Goal: Information Seeking & Learning: Learn about a topic

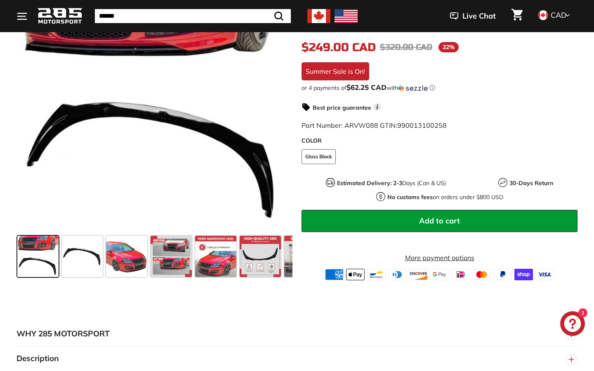
scroll to position [210, 0]
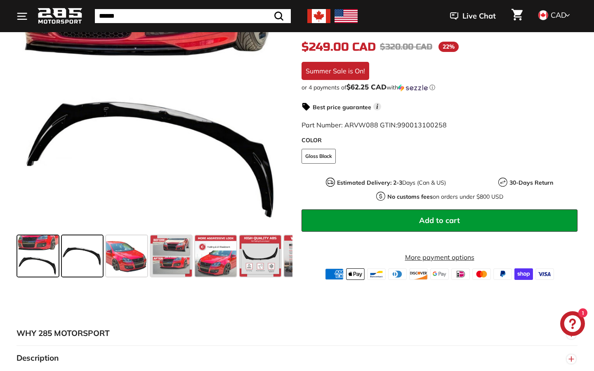
click at [82, 259] on span at bounding box center [82, 255] width 41 height 41
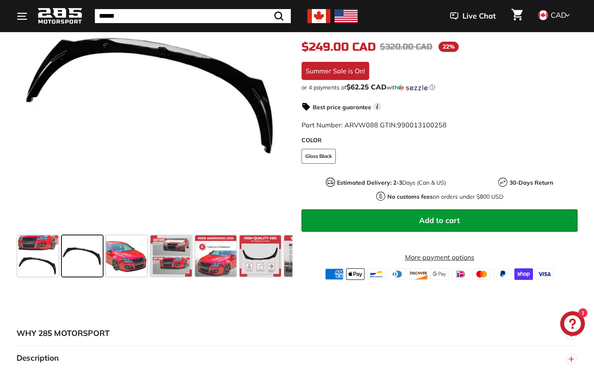
scroll to position [173, 0]
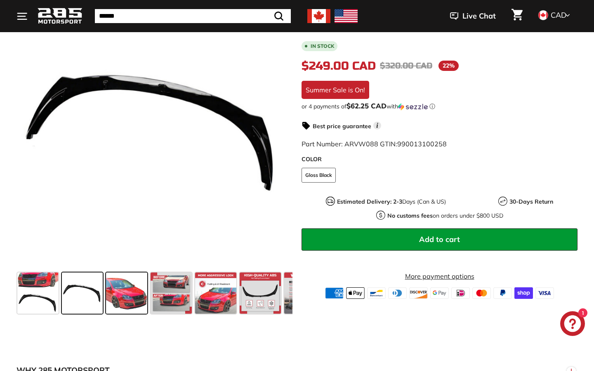
click at [123, 285] on span at bounding box center [126, 293] width 41 height 41
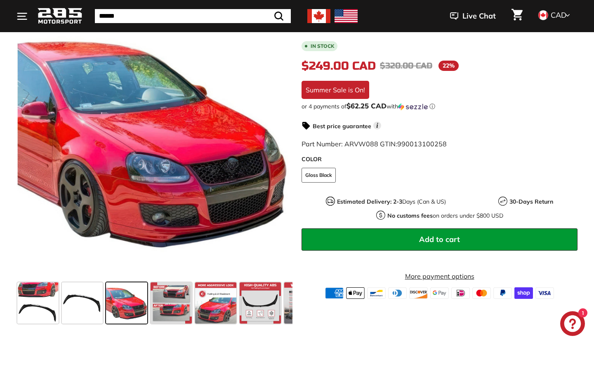
scroll to position [158, 0]
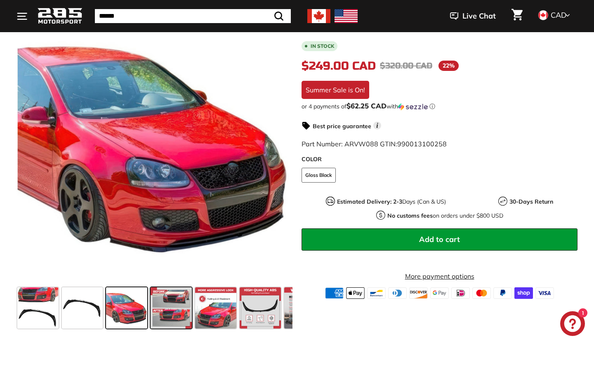
click at [167, 303] on span at bounding box center [171, 307] width 41 height 41
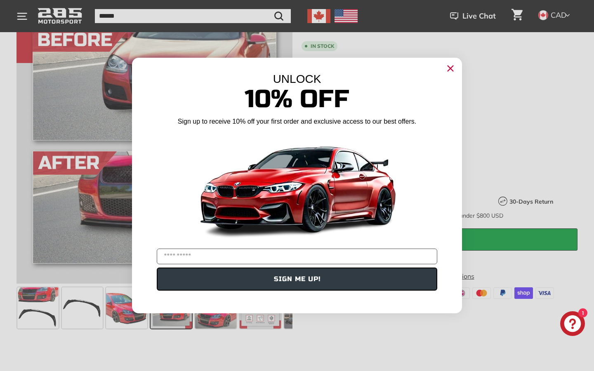
click at [452, 68] on circle "Close dialog" at bounding box center [450, 68] width 12 height 12
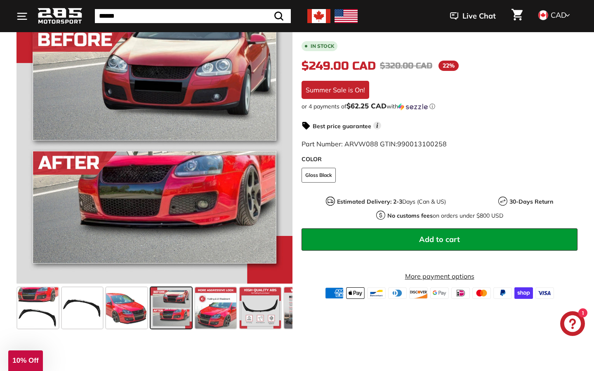
scroll to position [147, 0]
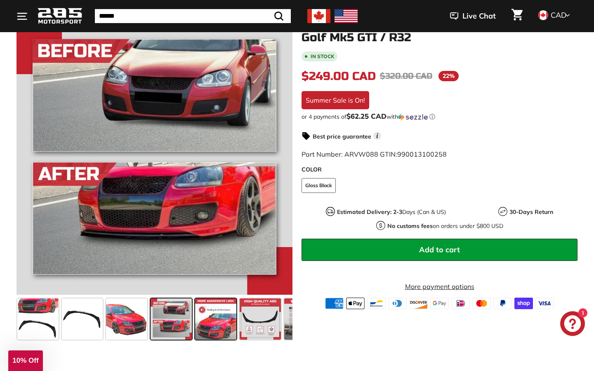
click at [210, 319] on span at bounding box center [215, 319] width 41 height 41
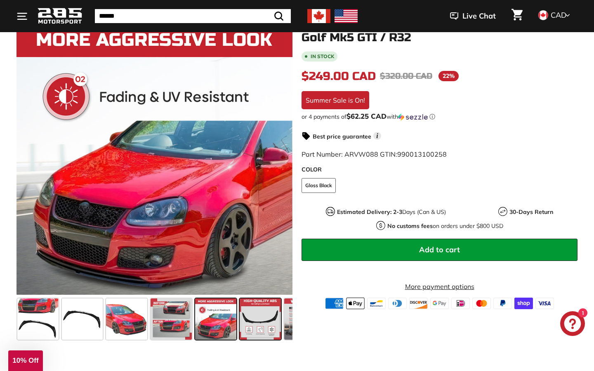
click at [257, 325] on span at bounding box center [260, 319] width 41 height 41
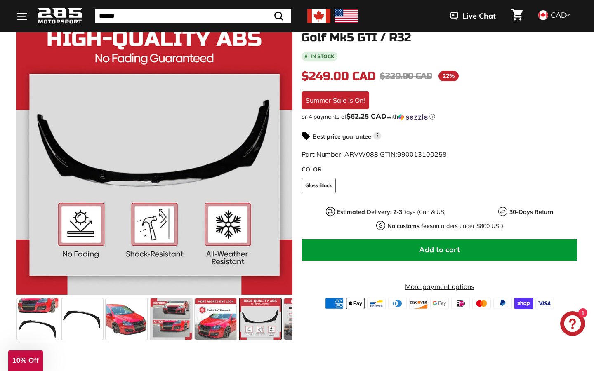
scroll to position [0, 35]
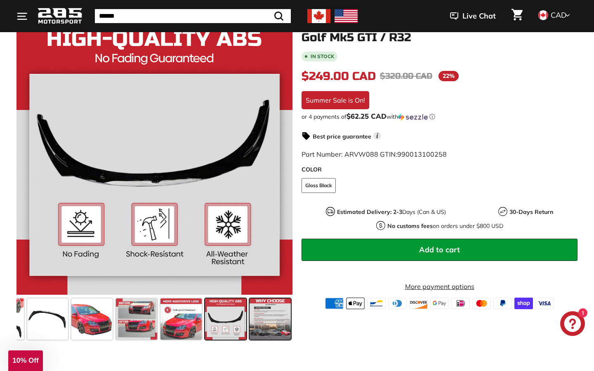
click at [268, 324] on span at bounding box center [269, 319] width 41 height 41
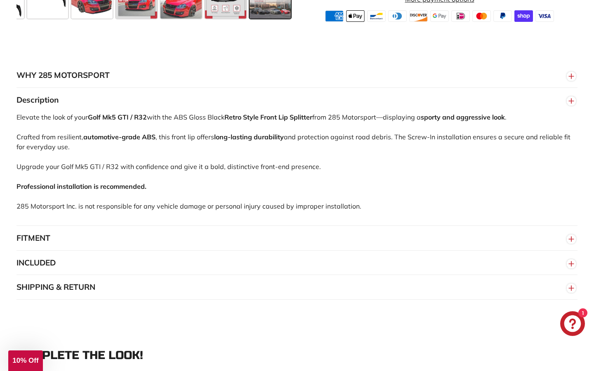
scroll to position [481, 0]
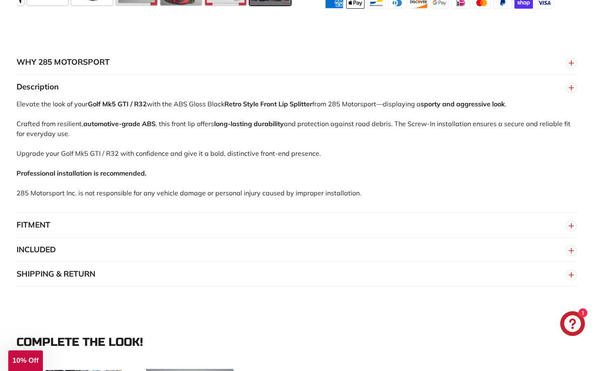
click at [304, 265] on button "SHIPPING & RETURN" at bounding box center [296, 274] width 561 height 25
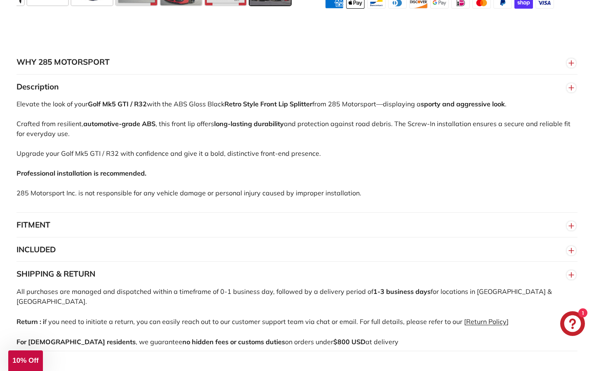
click at [304, 246] on button "INCLUDED" at bounding box center [296, 250] width 561 height 25
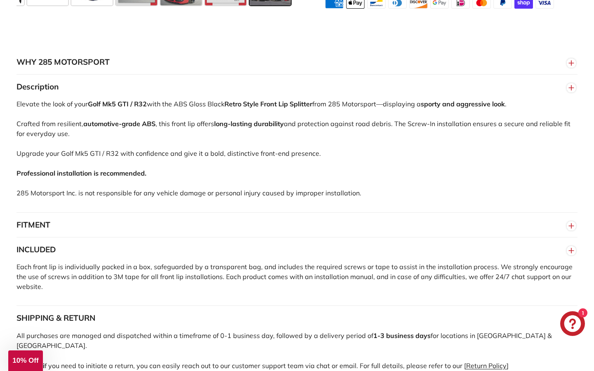
click at [306, 233] on button "FITMENT" at bounding box center [296, 225] width 561 height 25
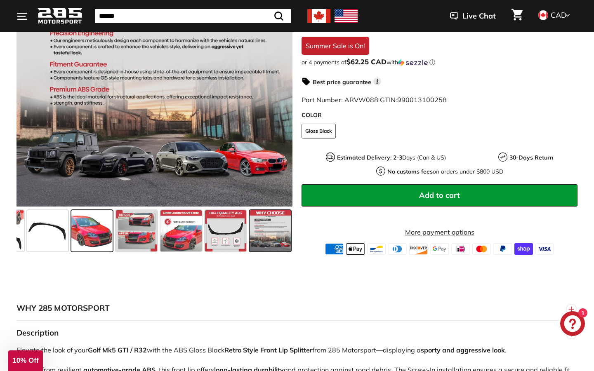
scroll to position [0, 0]
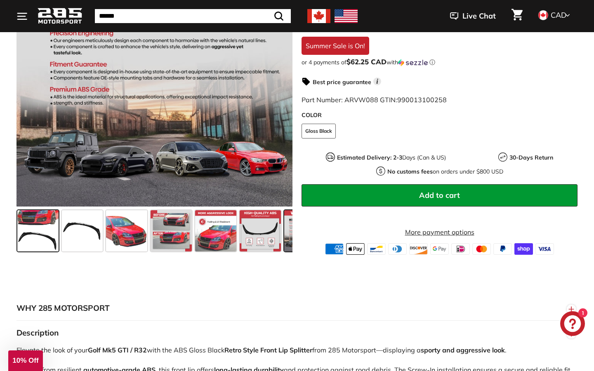
click at [49, 236] on span at bounding box center [37, 230] width 41 height 41
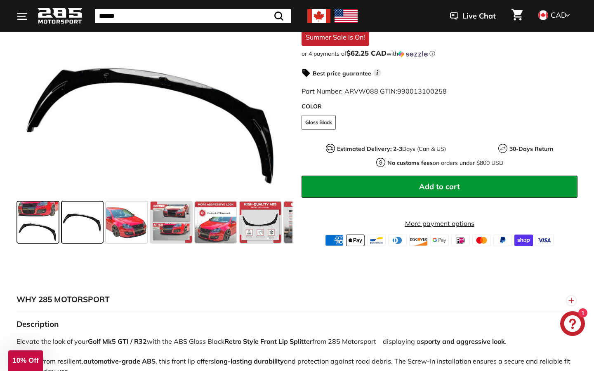
scroll to position [269, 0]
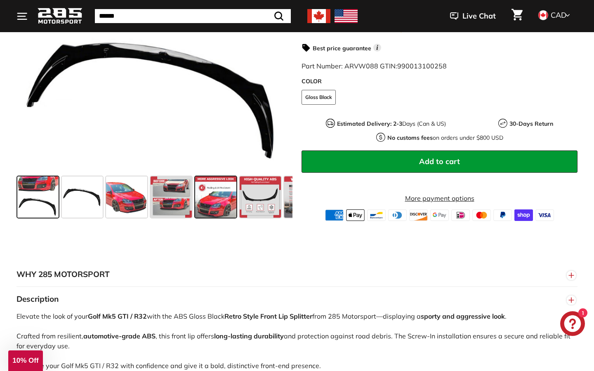
click at [195, 183] on span at bounding box center [215, 197] width 41 height 41
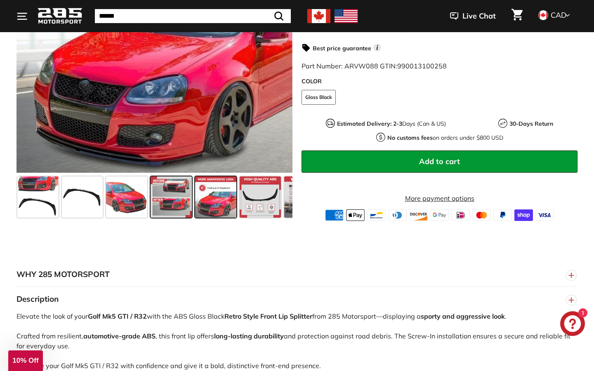
click at [181, 187] on span at bounding box center [171, 197] width 41 height 41
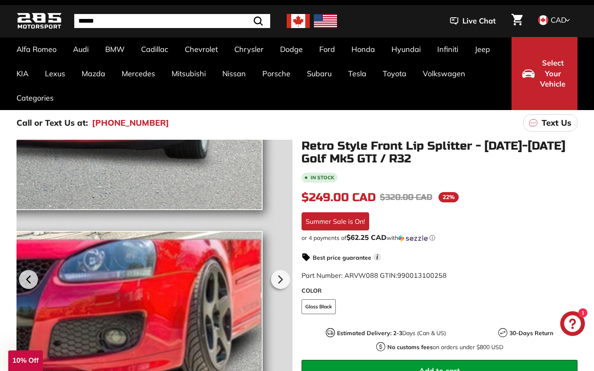
scroll to position [27, 0]
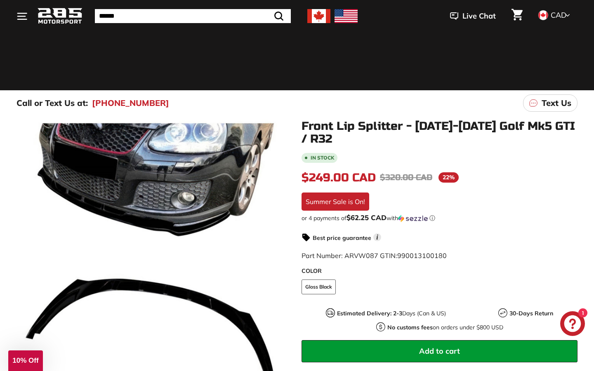
scroll to position [129, 0]
